Goal: Information Seeking & Learning: Learn about a topic

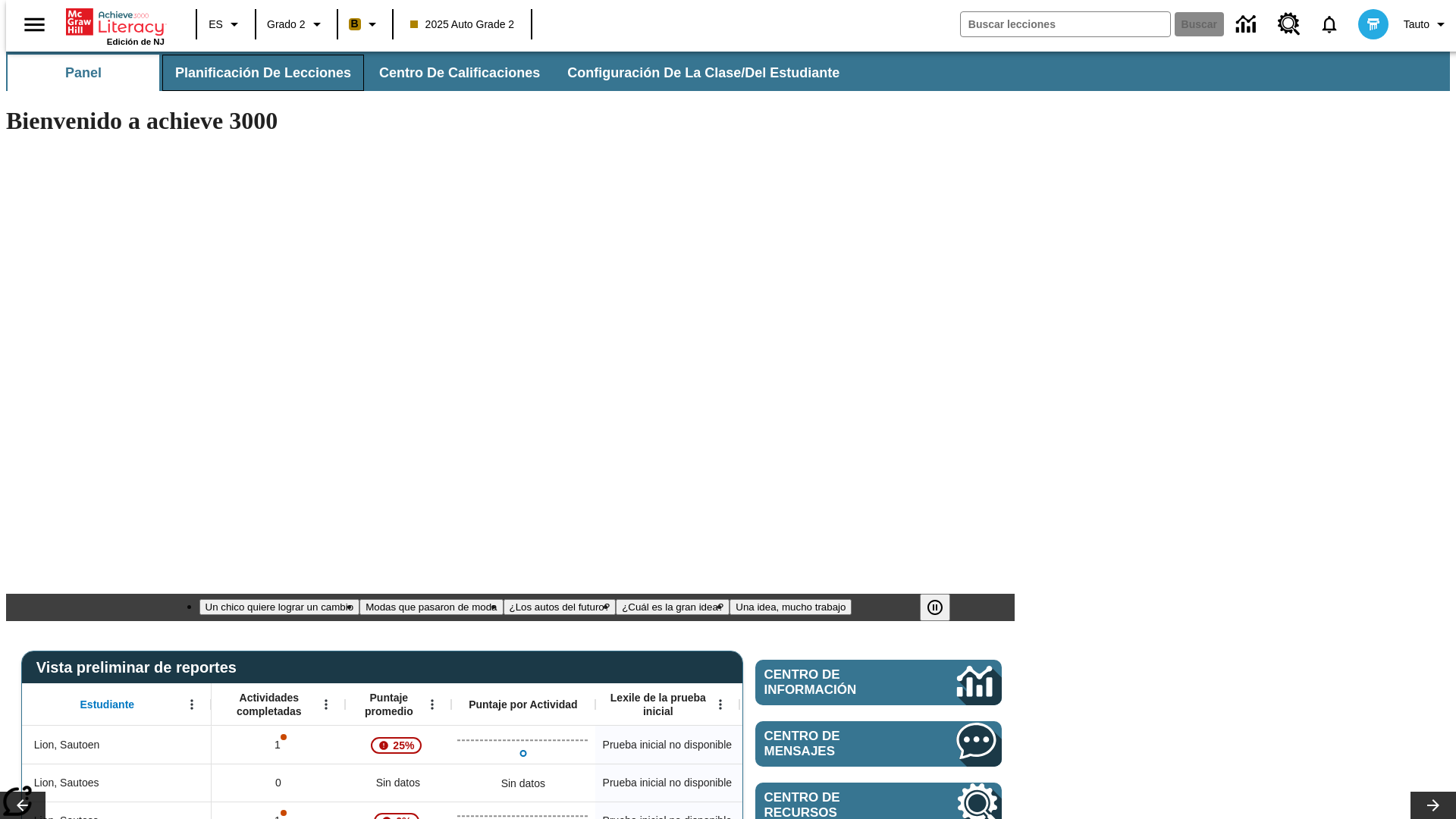
click at [254, 73] on span "Planificación de lecciones" at bounding box center [262, 73] width 176 height 18
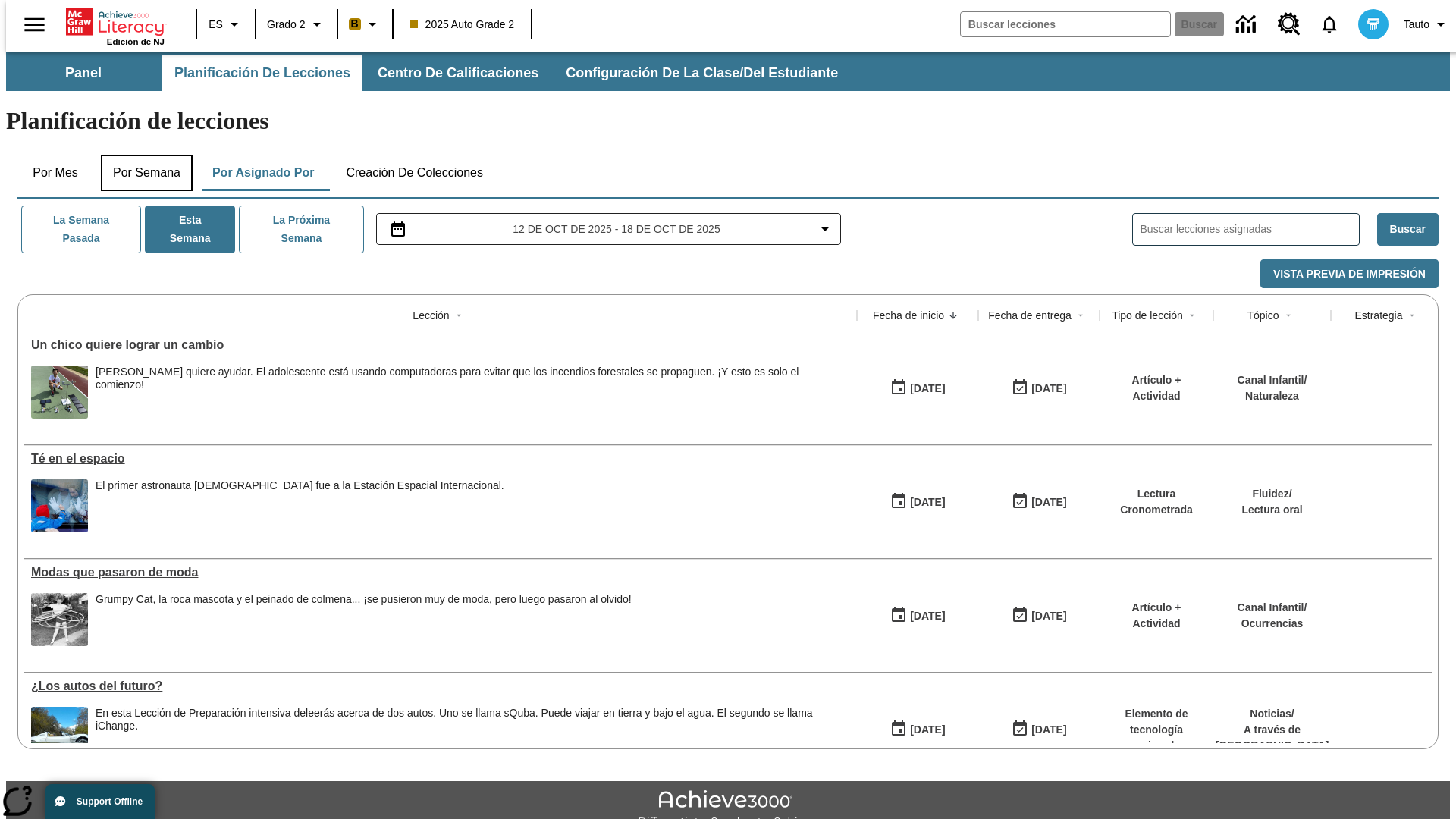
click at [142, 154] on button "Por semana" at bounding box center [147, 172] width 92 height 36
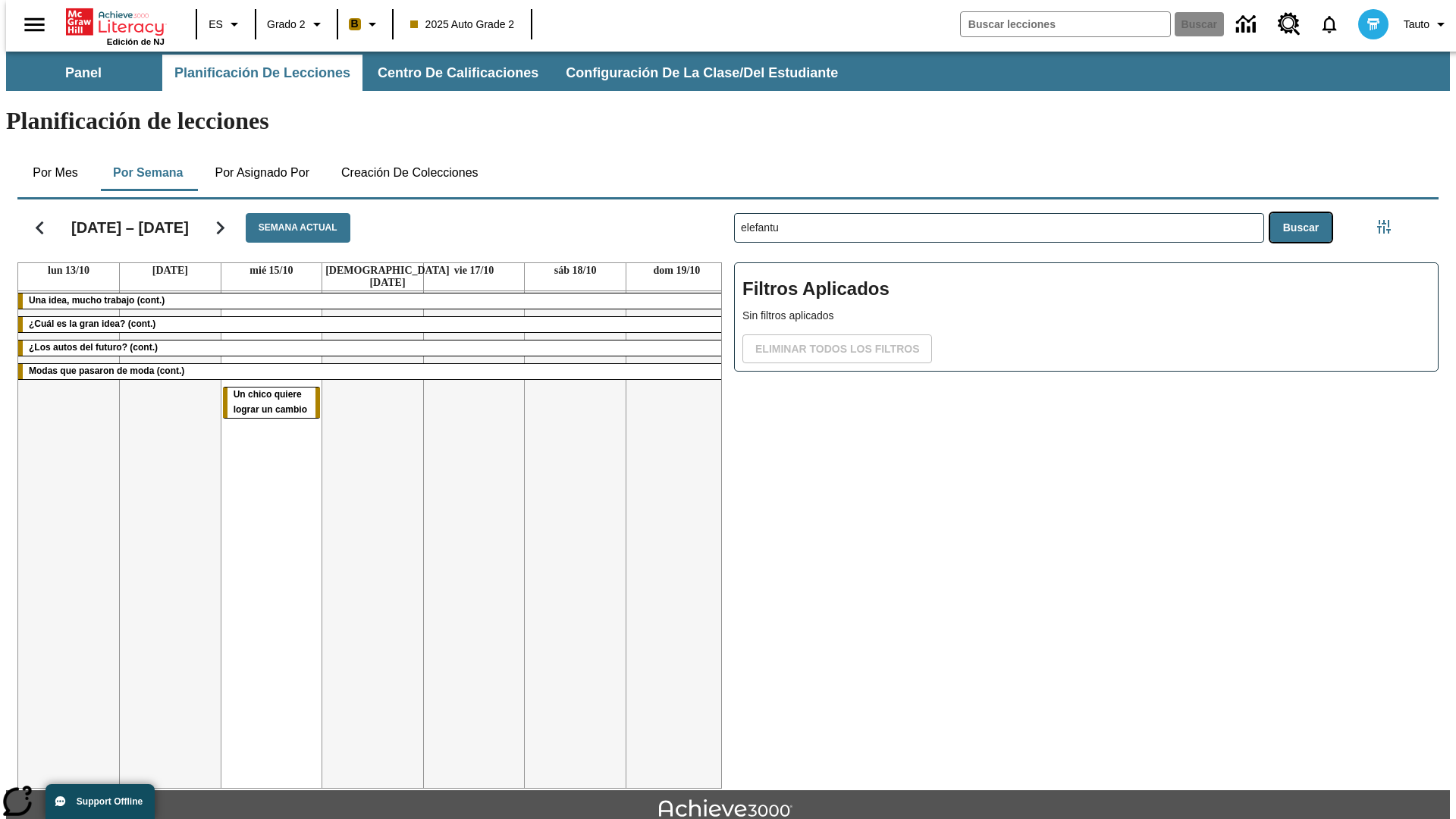
click at [1304, 213] on button "Buscar" at bounding box center [1301, 227] width 61 height 30
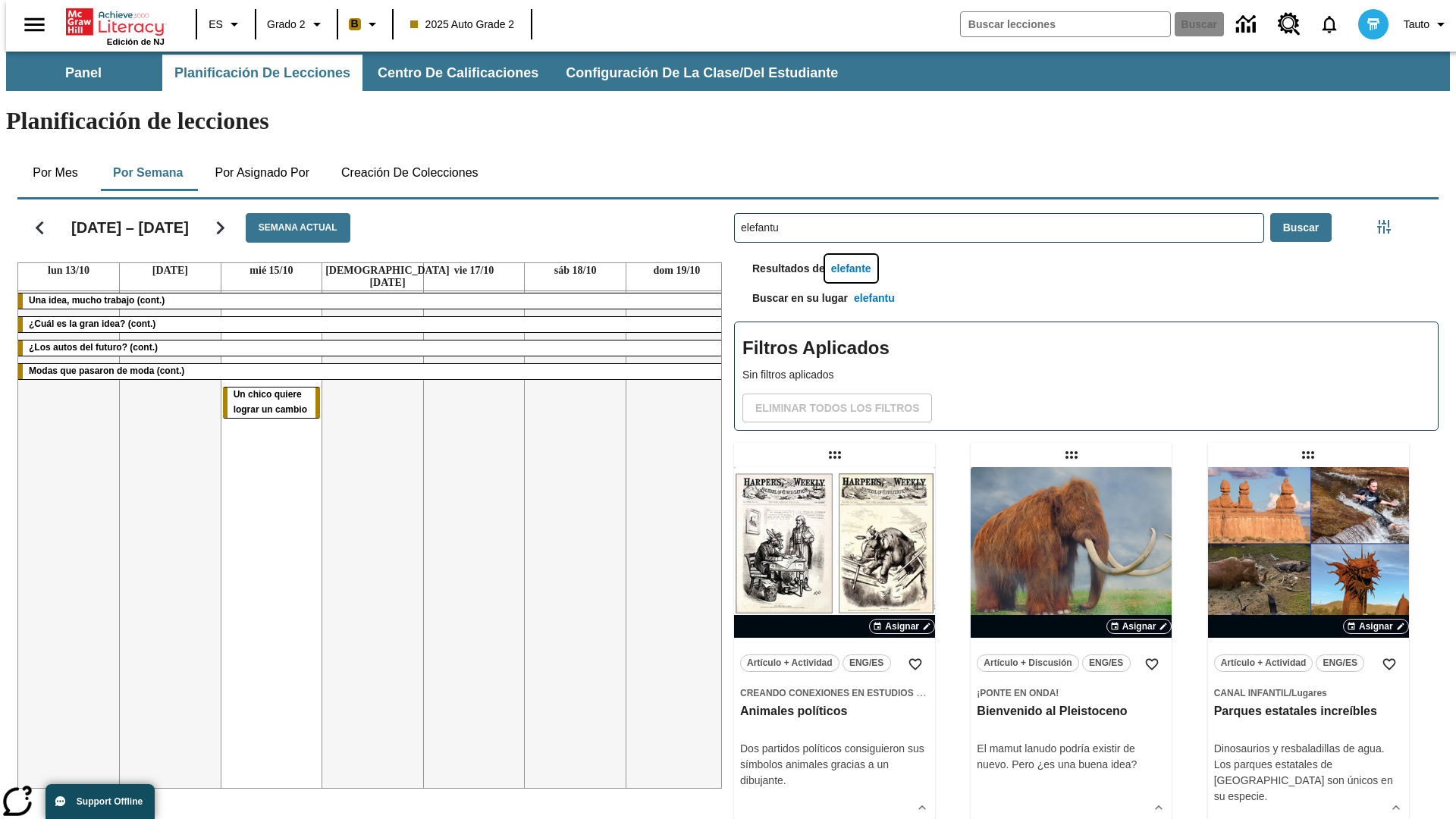
click at [853, 255] on button "elefante" at bounding box center [852, 268] width 53 height 28
type input "elefante"
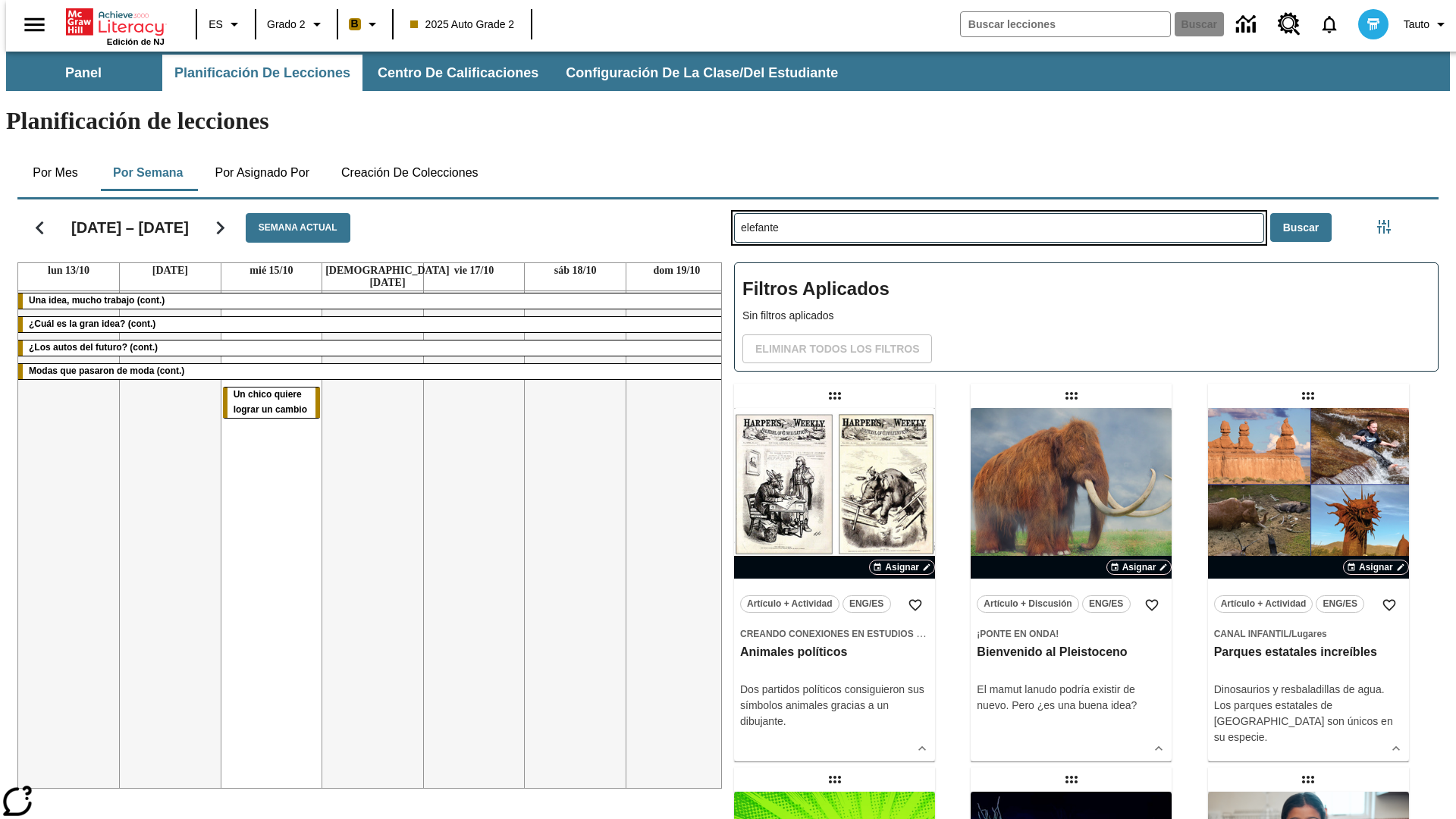
type input "elefantu"
